Goal: Navigation & Orientation: Find specific page/section

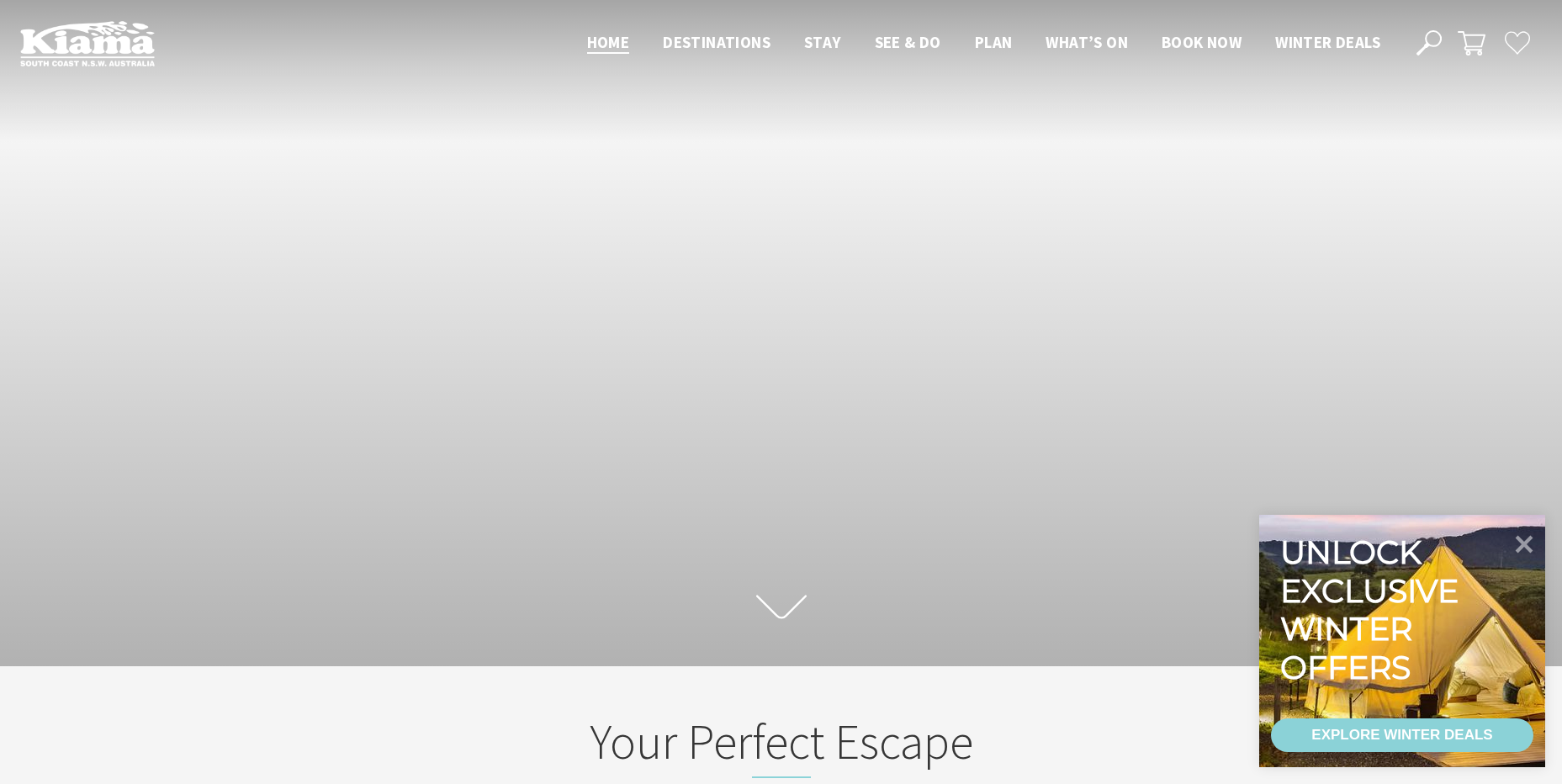
scroll to position [26, 1574]
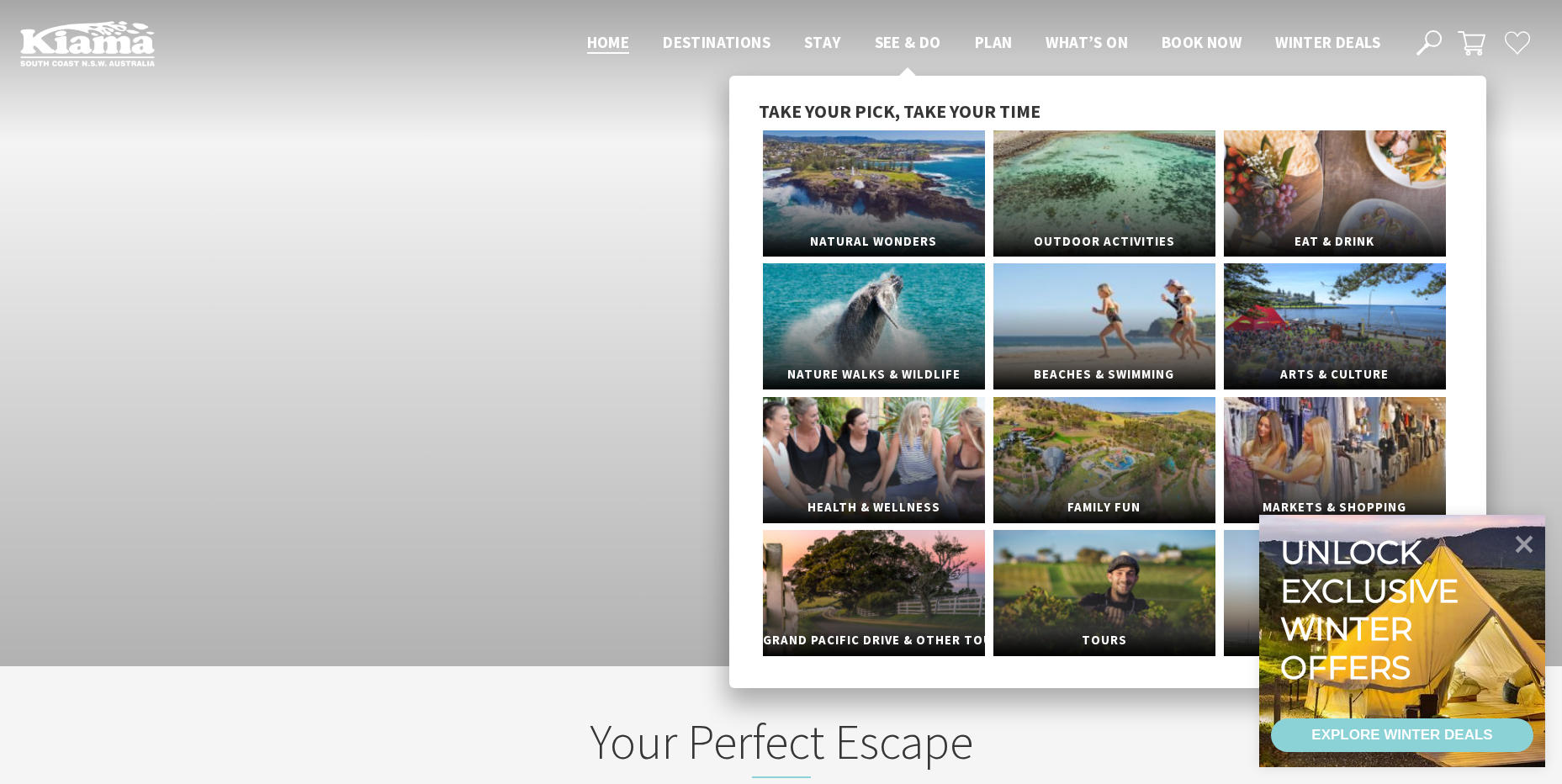
click at [920, 37] on span "See & Do" at bounding box center [908, 42] width 67 height 20
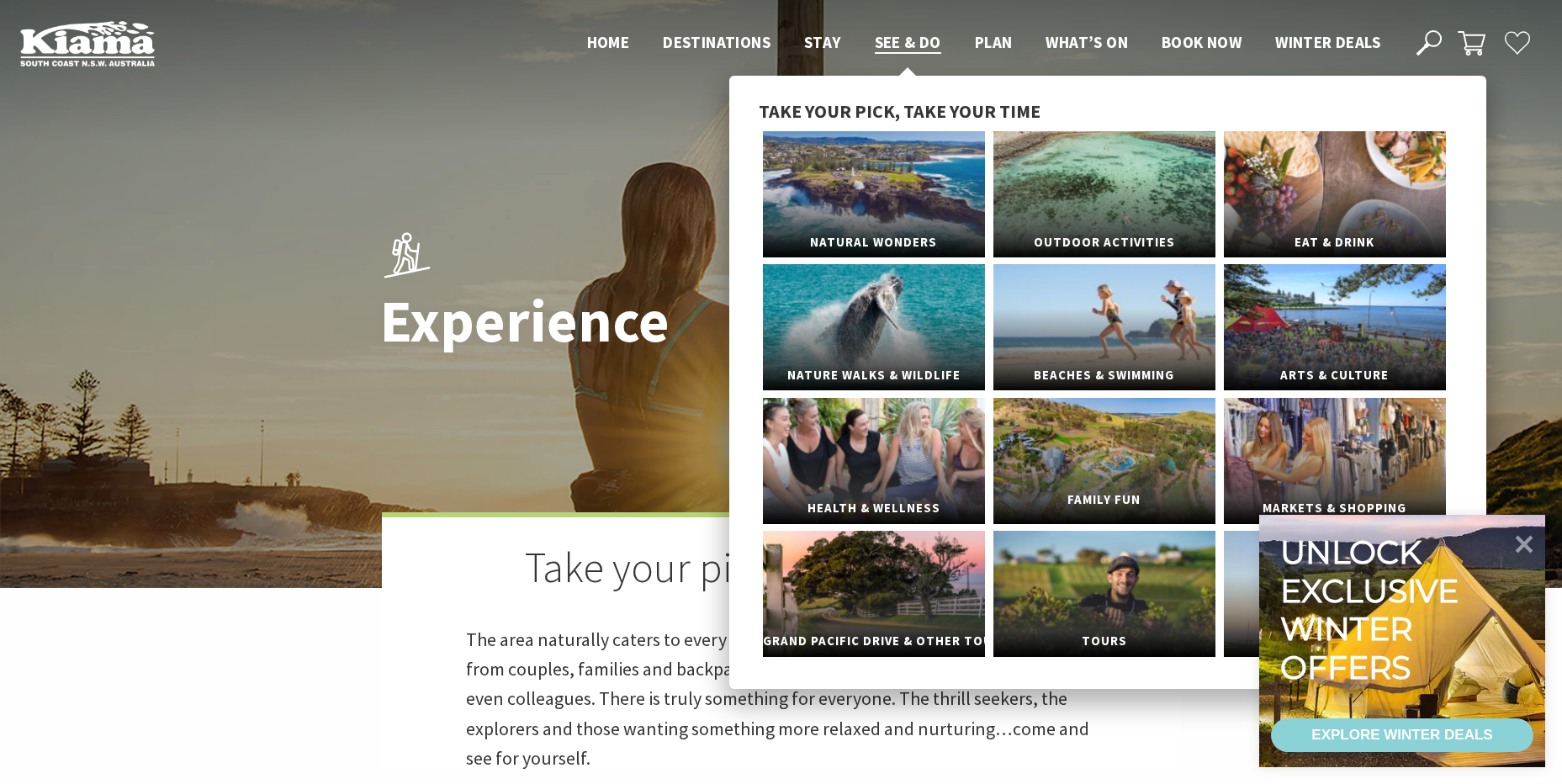
click at [1112, 454] on link "Family Fun" at bounding box center [1104, 461] width 222 height 127
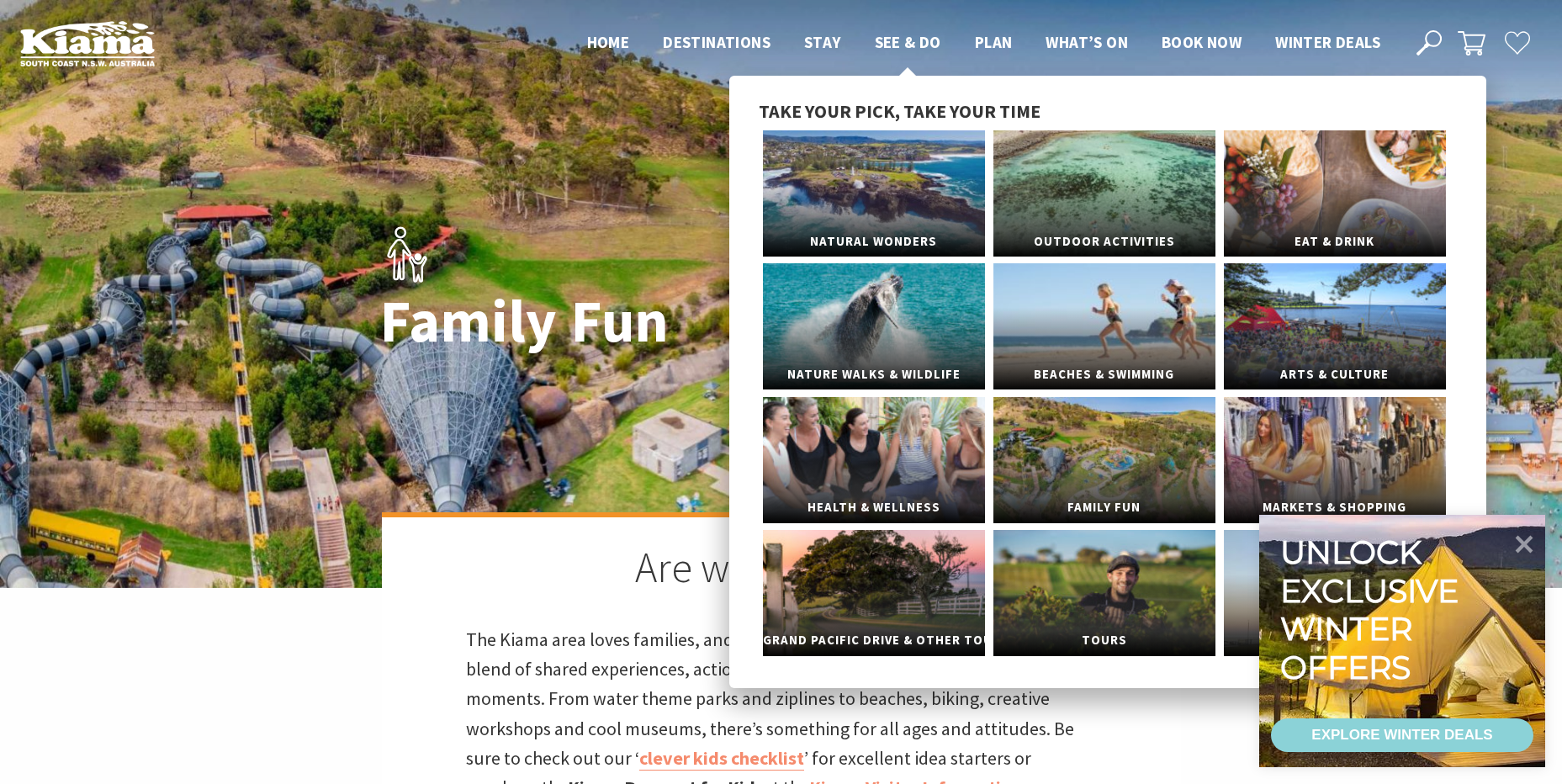
click at [888, 42] on span "See & Do" at bounding box center [908, 42] width 67 height 20
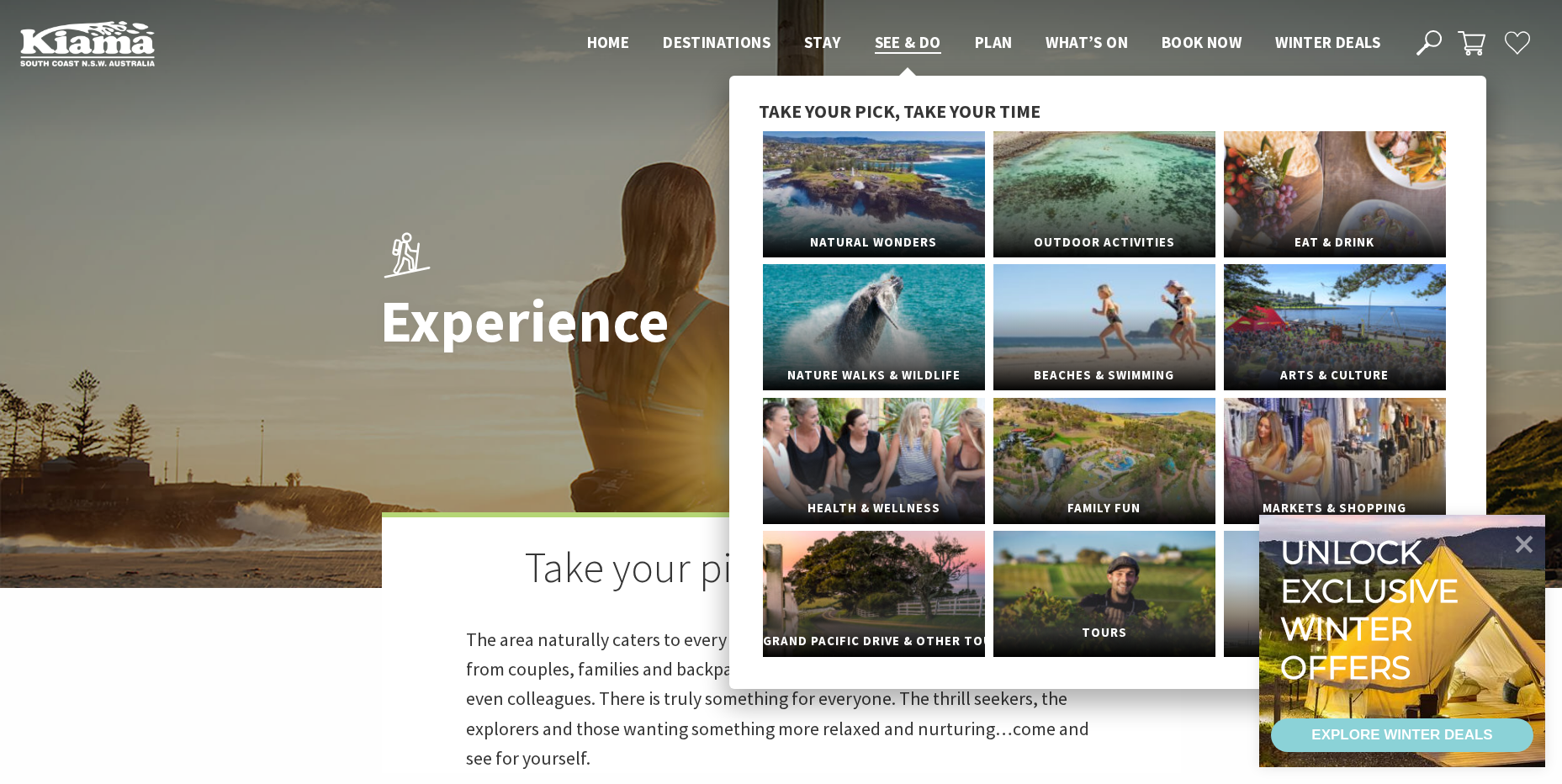
click at [1071, 599] on link "Tours" at bounding box center [1104, 594] width 222 height 127
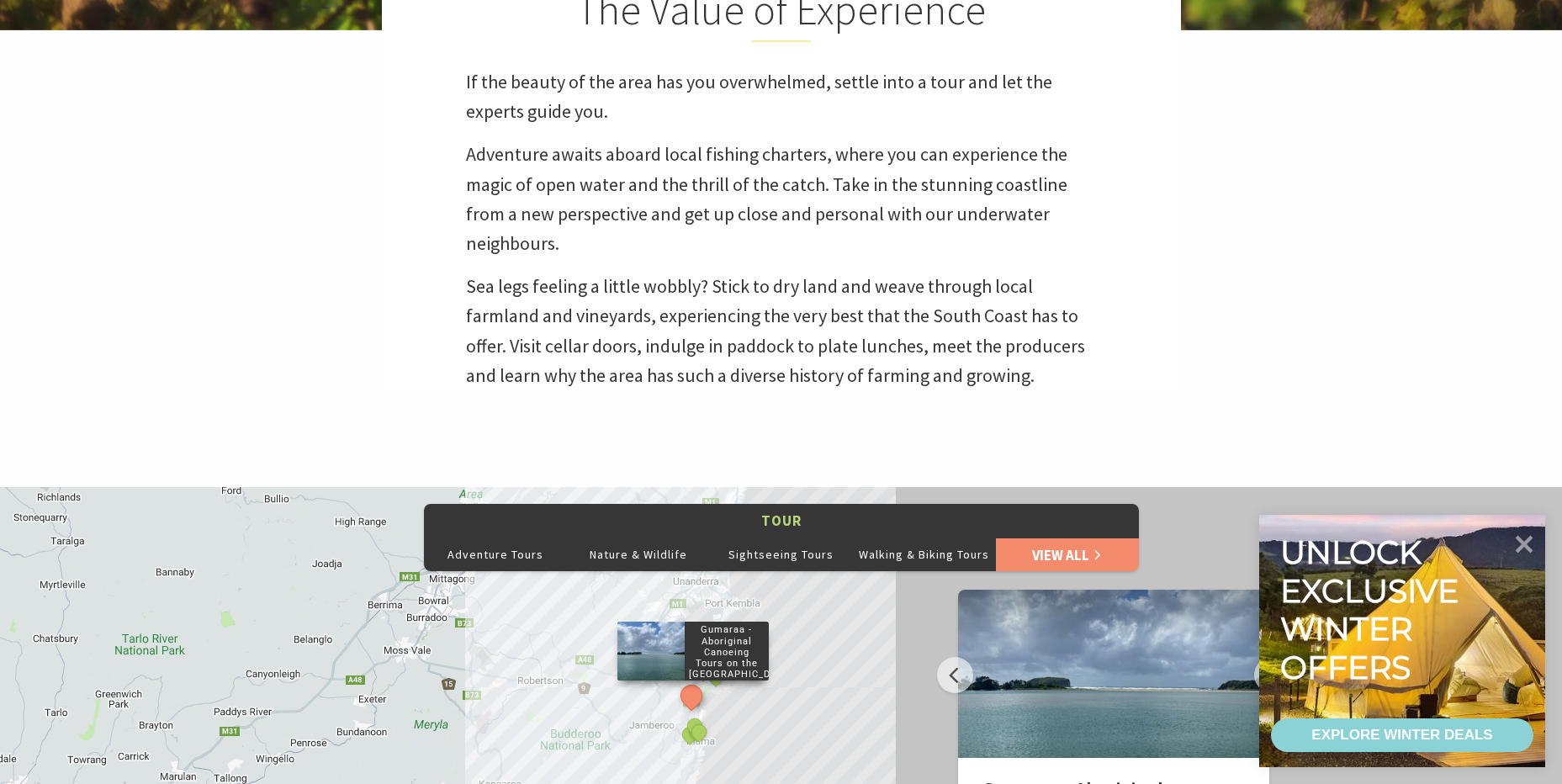
scroll to position [337, 0]
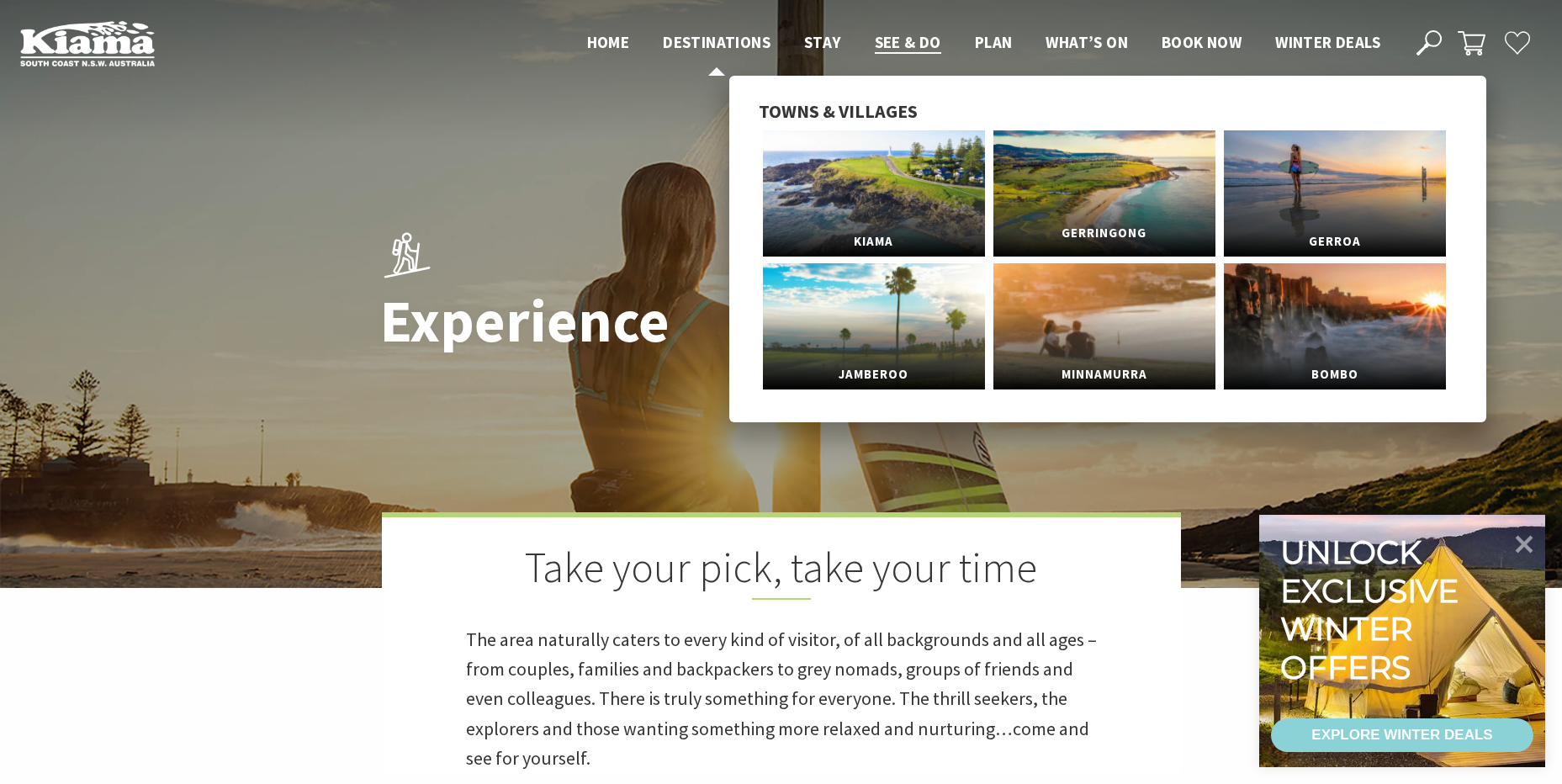
click at [1075, 198] on link "Gerringong" at bounding box center [1104, 193] width 222 height 127
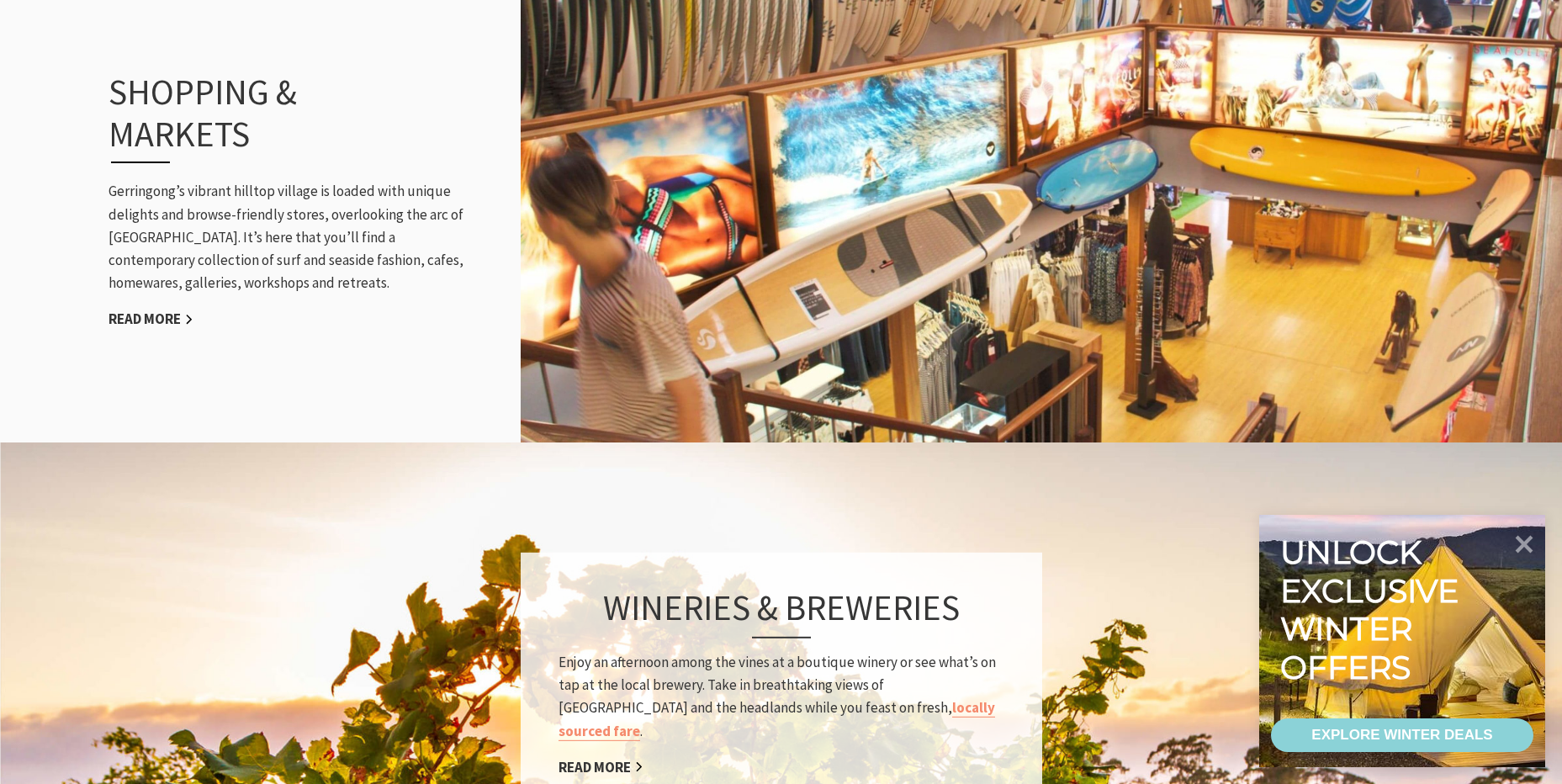
scroll to position [2186, 0]
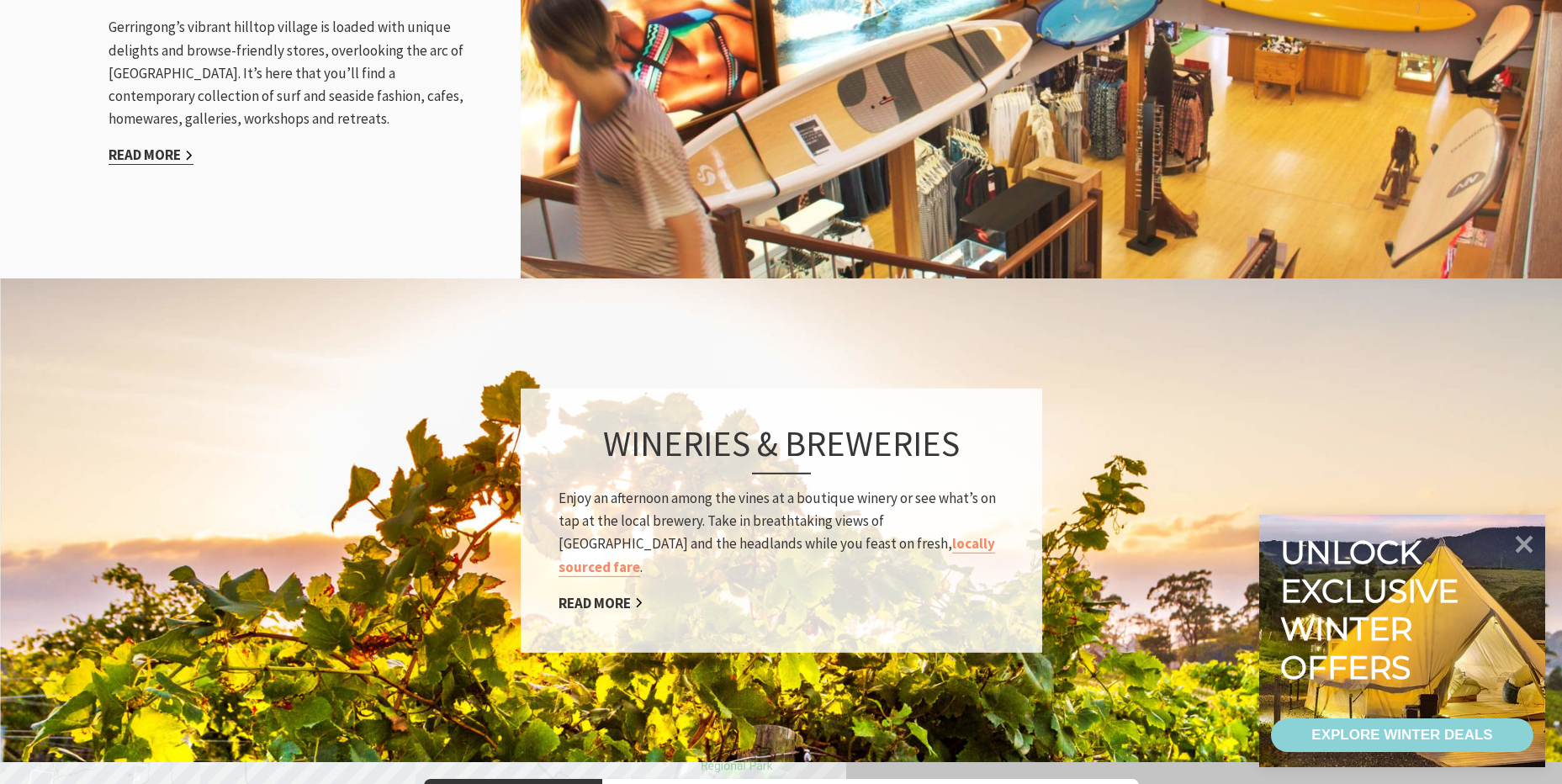
click at [143, 145] on link "Read More" at bounding box center [151, 155] width 85 height 20
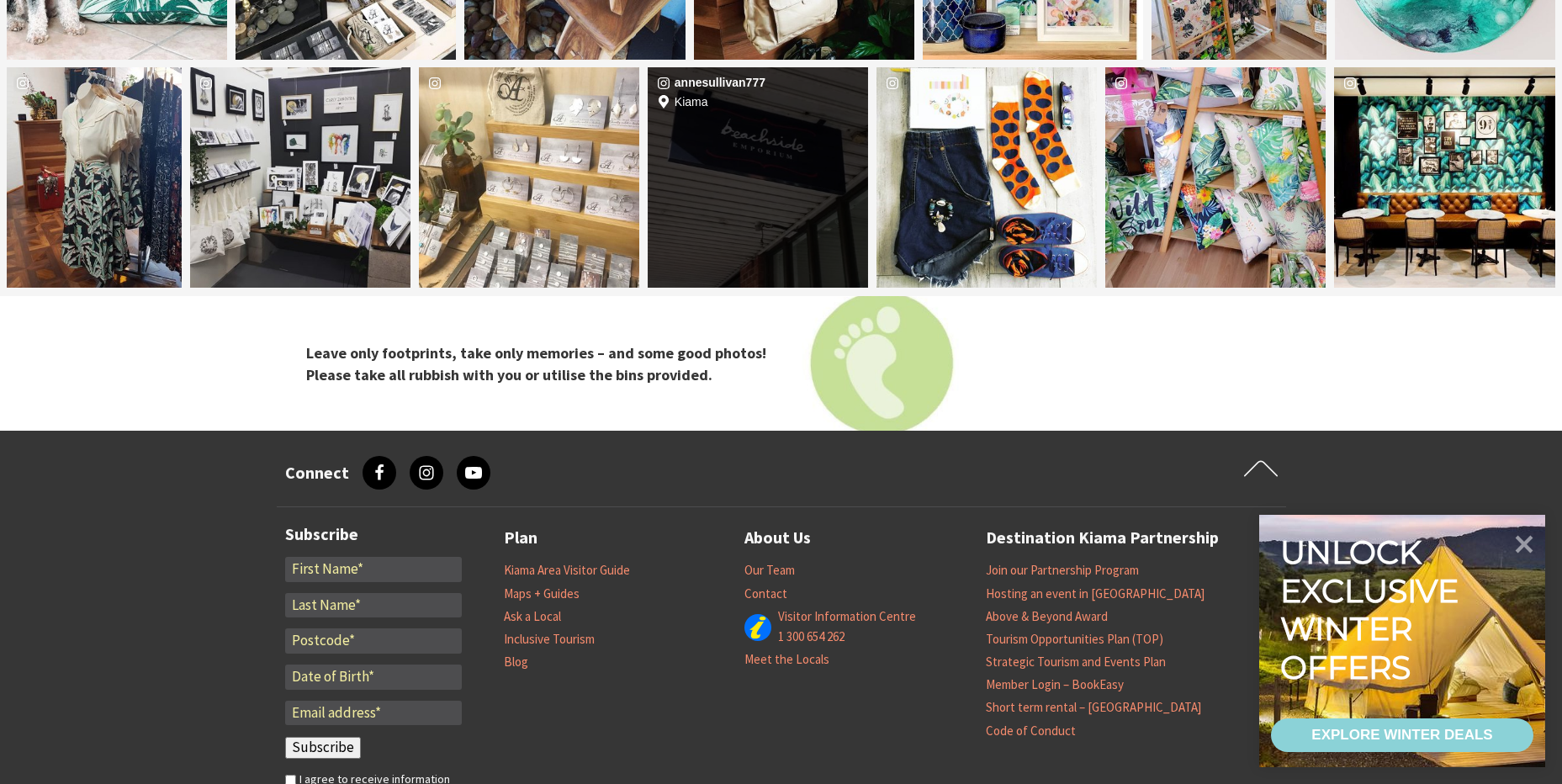
scroll to position [3344, 0]
